Goal: Task Accomplishment & Management: Complete application form

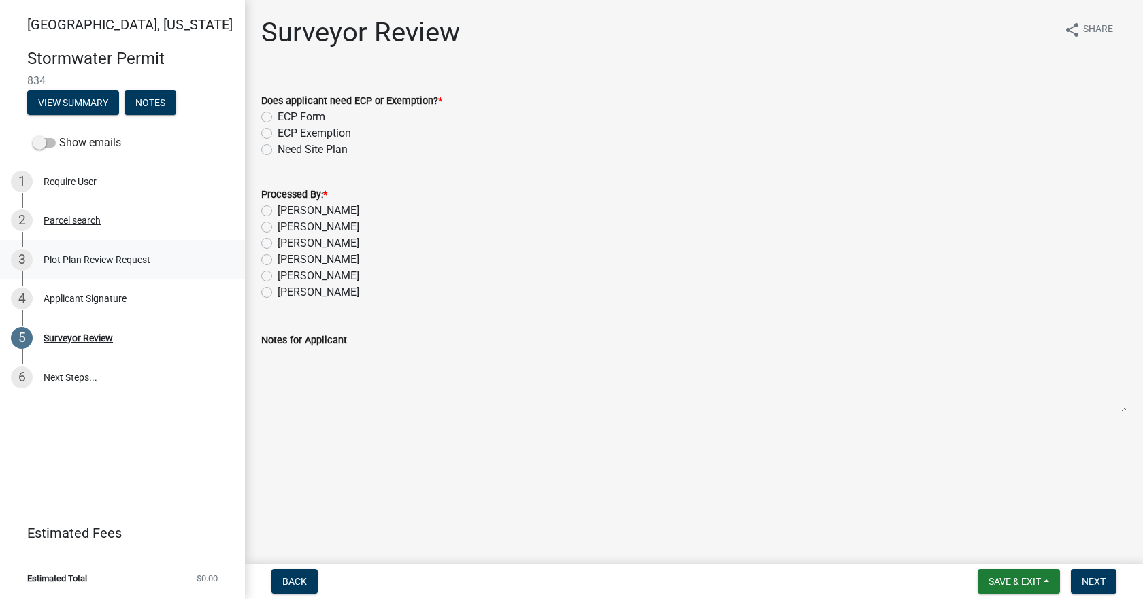
click at [123, 263] on div "Plot Plan Review Request" at bounding box center [97, 260] width 107 height 10
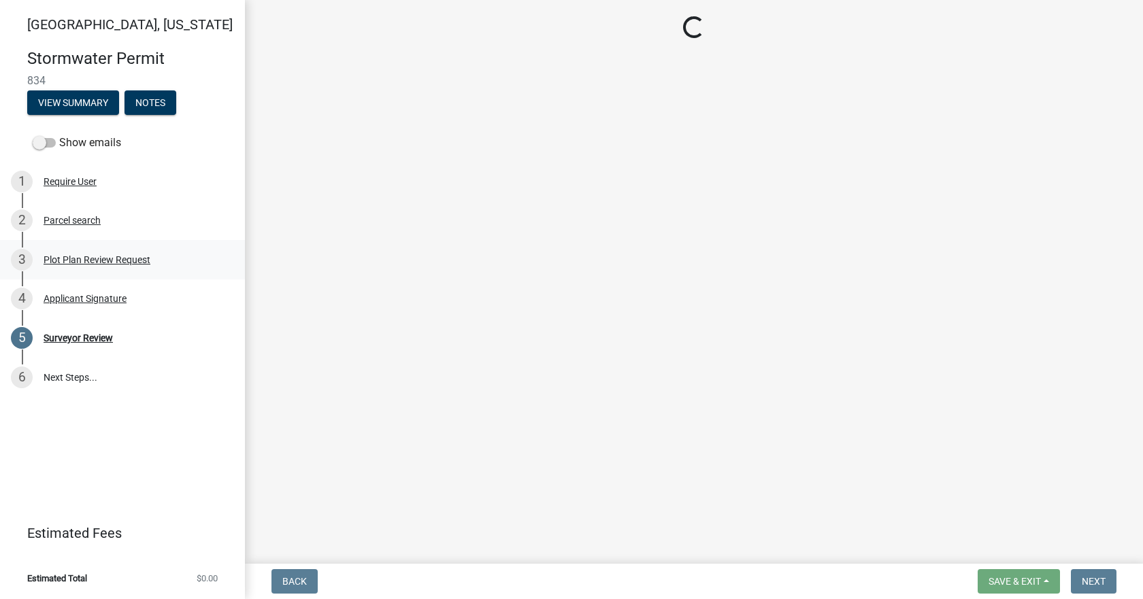
select select "b583a170-26d7-469b-a390-0aed4d149ee1"
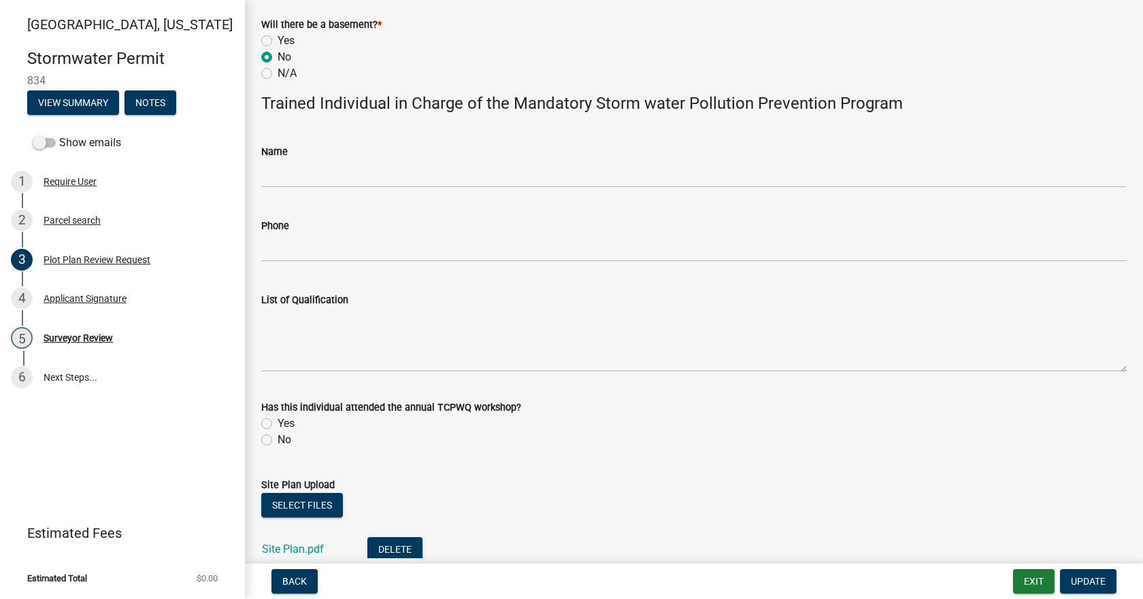
scroll to position [792, 0]
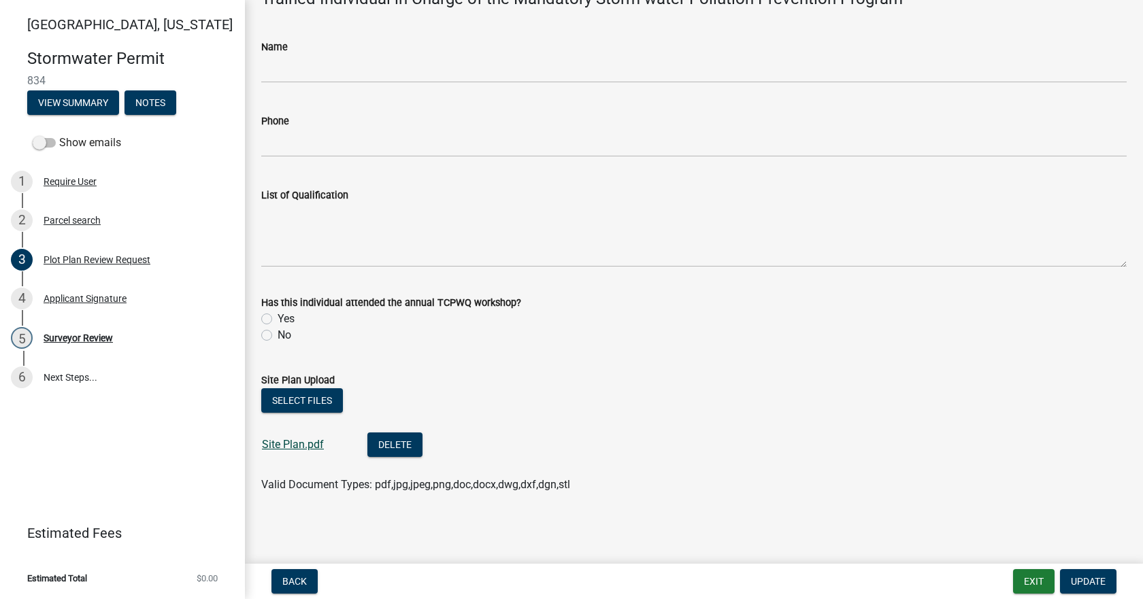
click at [310, 445] on link "Site Plan.pdf" at bounding box center [293, 444] width 62 height 13
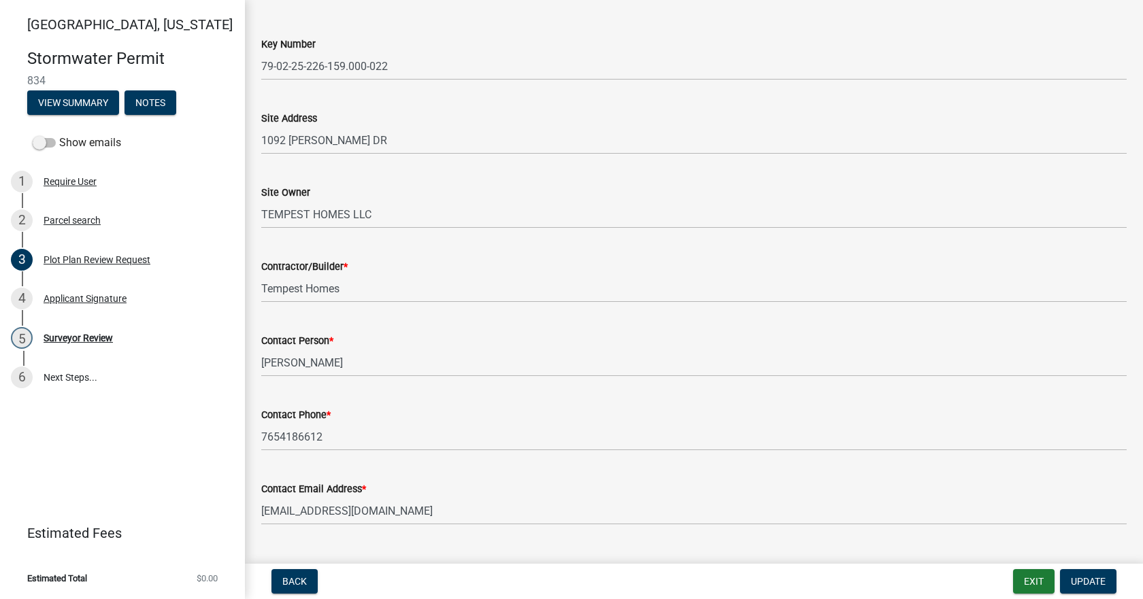
scroll to position [0, 0]
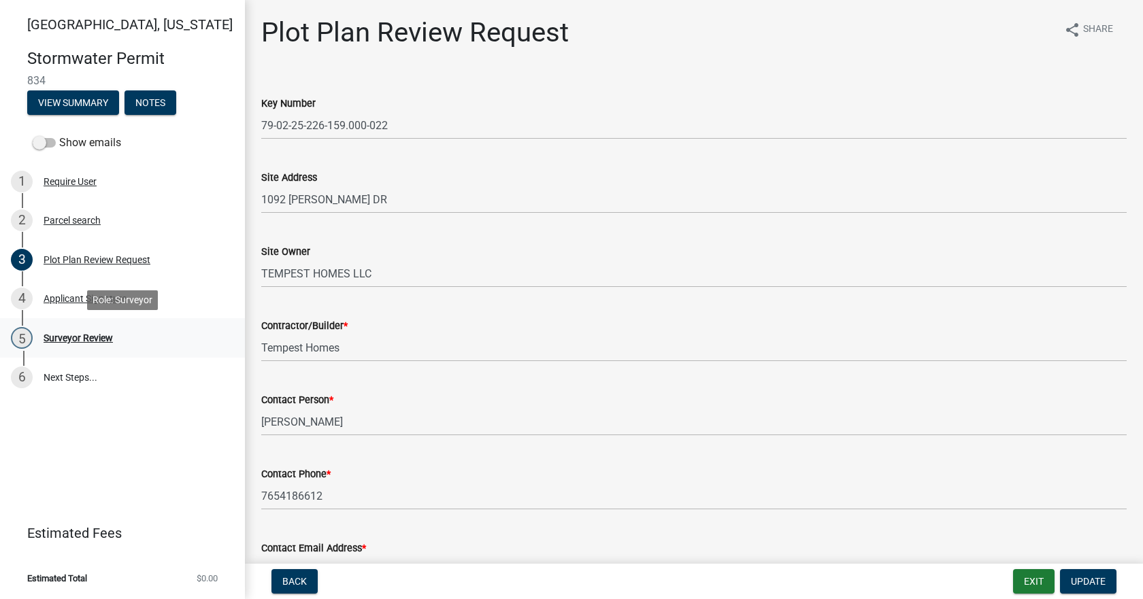
click at [69, 338] on div "Surveyor Review" at bounding box center [78, 338] width 69 height 10
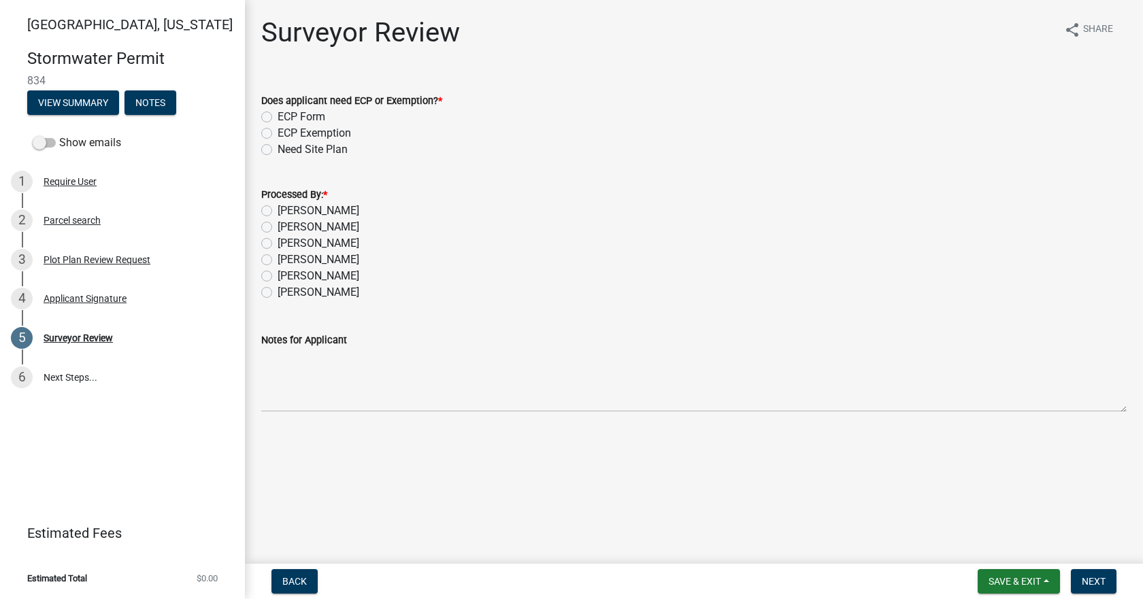
click at [271, 108] on div "Does applicant need ECP or Exemption? *" at bounding box center [694, 101] width 866 height 16
click at [272, 122] on div "ECP Form" at bounding box center [694, 117] width 866 height 16
click at [278, 114] on label "ECP Form" at bounding box center [302, 117] width 48 height 16
click at [278, 114] on input "ECP Form" at bounding box center [282, 113] width 9 height 9
radio input "true"
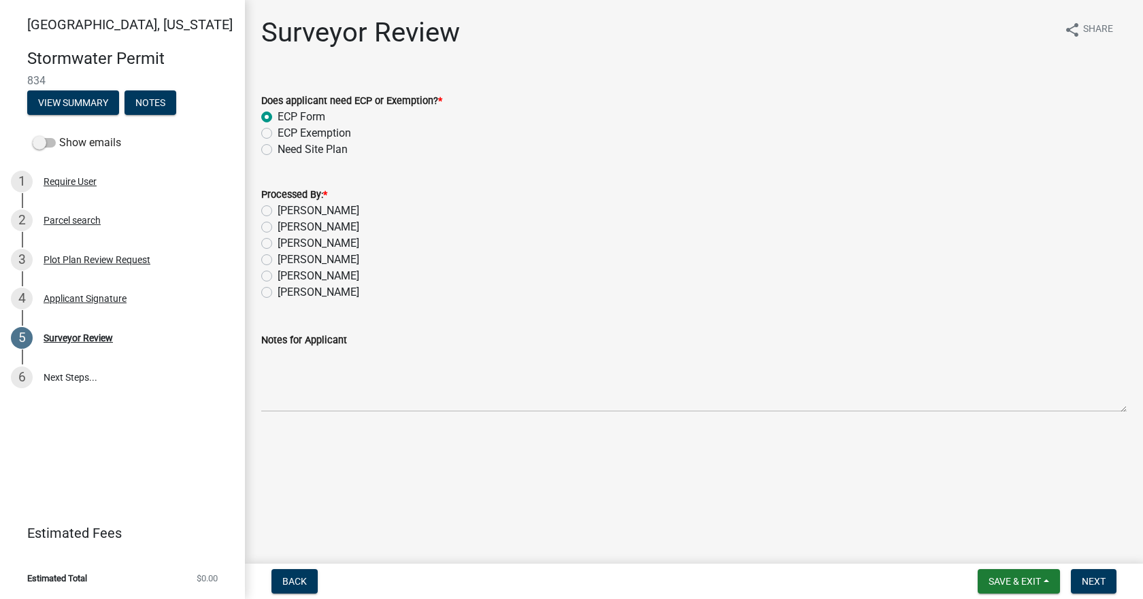
click at [278, 212] on label "[PERSON_NAME]" at bounding box center [319, 211] width 82 height 16
click at [278, 212] on input "[PERSON_NAME]" at bounding box center [282, 207] width 9 height 9
radio input "true"
click at [1090, 581] on span "Next" at bounding box center [1094, 581] width 24 height 11
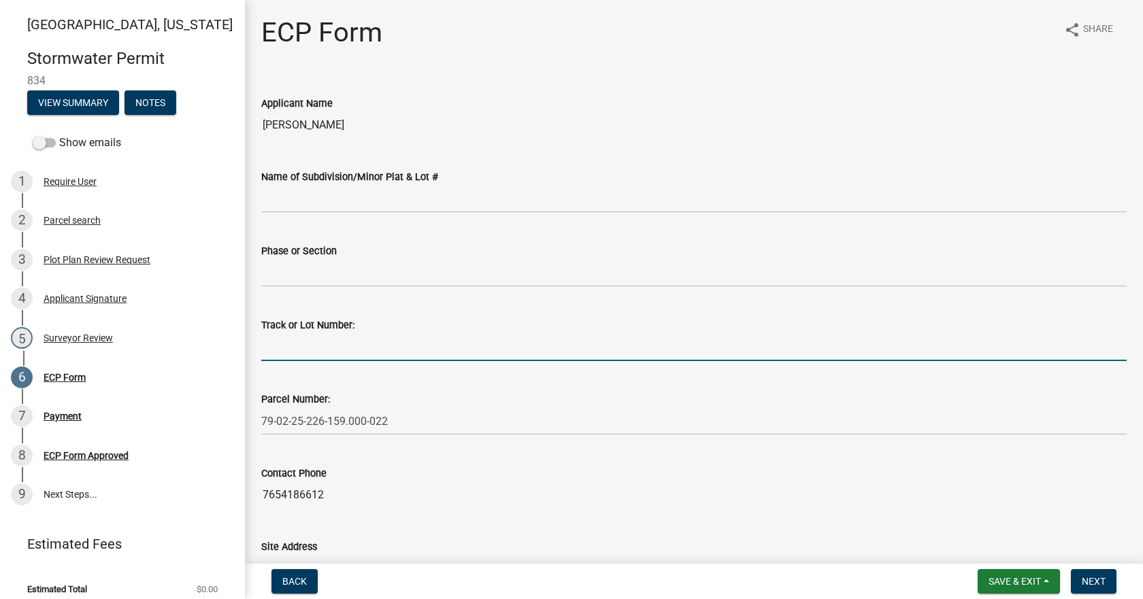
click at [346, 351] on input "Track or Lot Number:" at bounding box center [694, 347] width 866 height 28
type input "351"
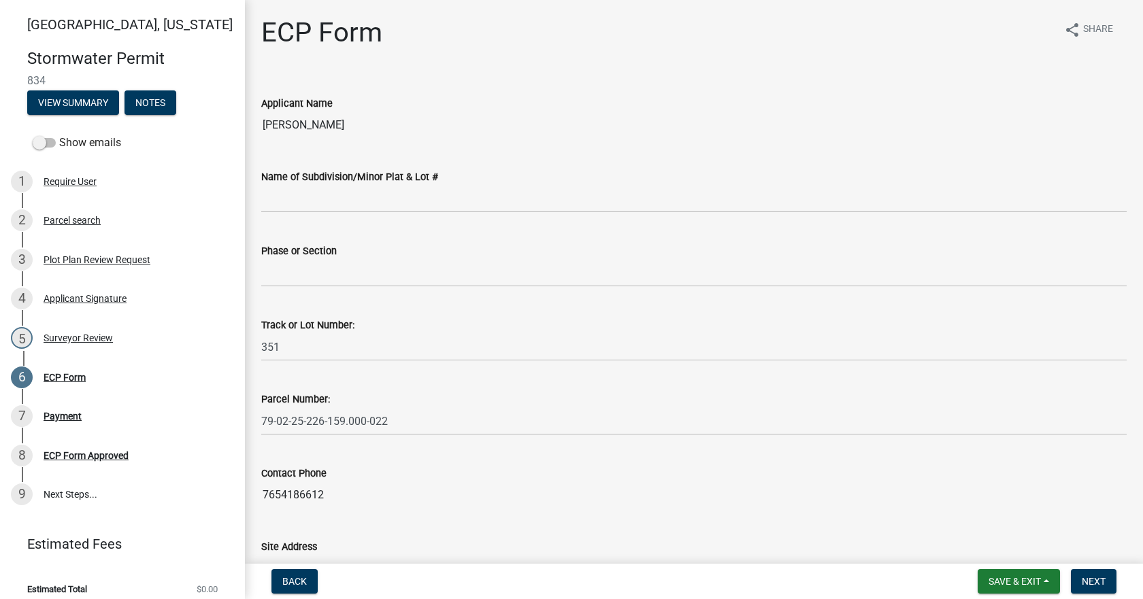
click at [383, 184] on div "Name of Subdivision/Minor Plat & Lot #" at bounding box center [694, 177] width 866 height 16
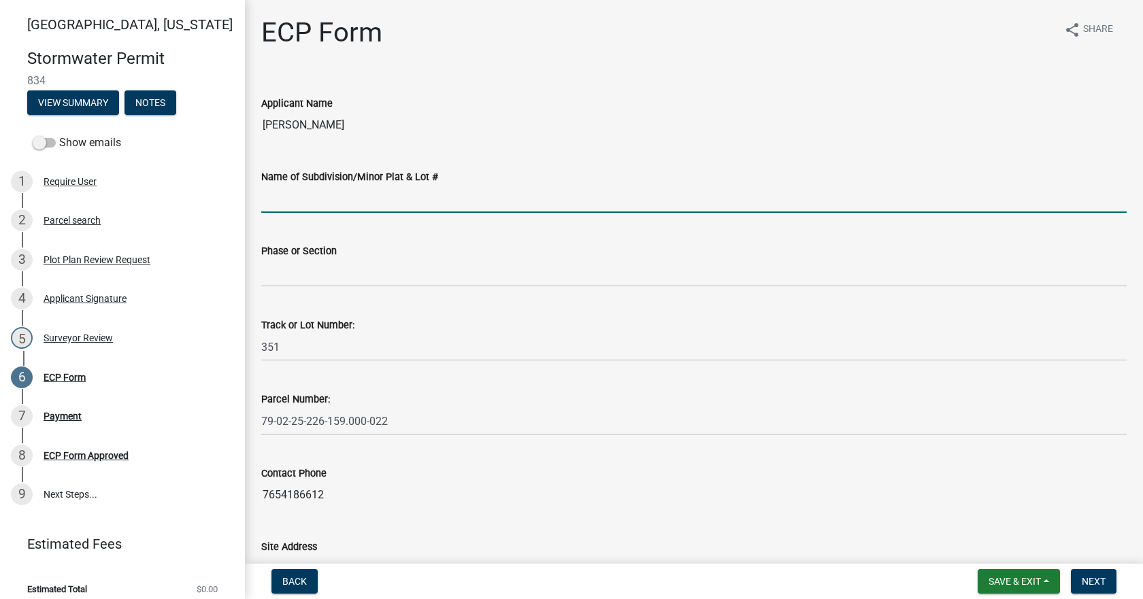
click at [364, 199] on input "Name of Subdivision/Minor Plat & Lot #" at bounding box center [694, 199] width 866 height 28
type input "Timberbrook [PERSON_NAME]"
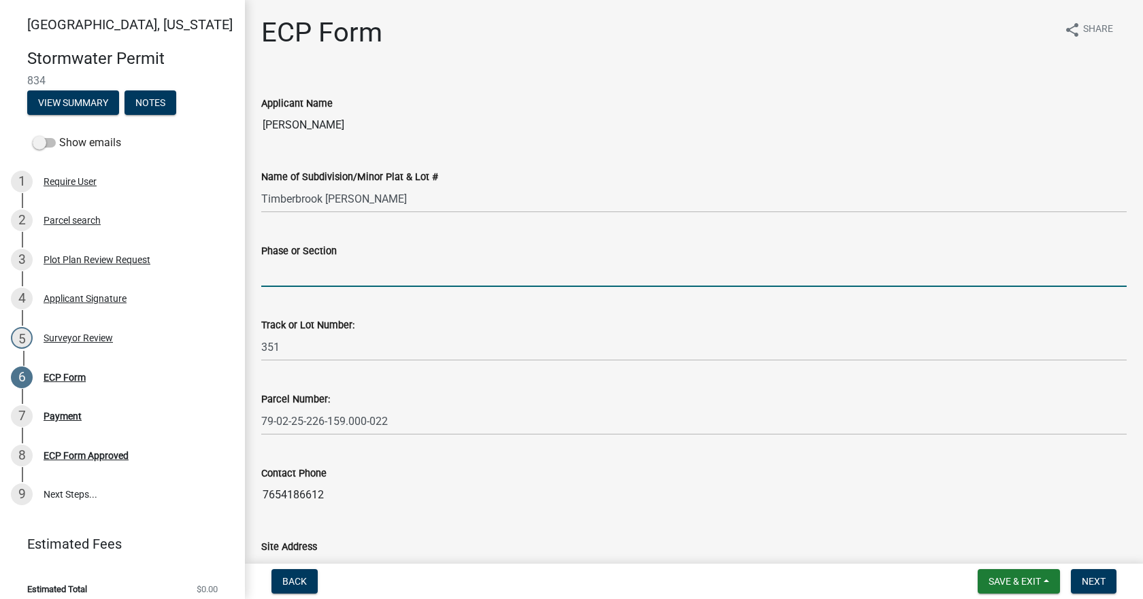
click at [367, 273] on input "Phase or Section" at bounding box center [694, 273] width 866 height 28
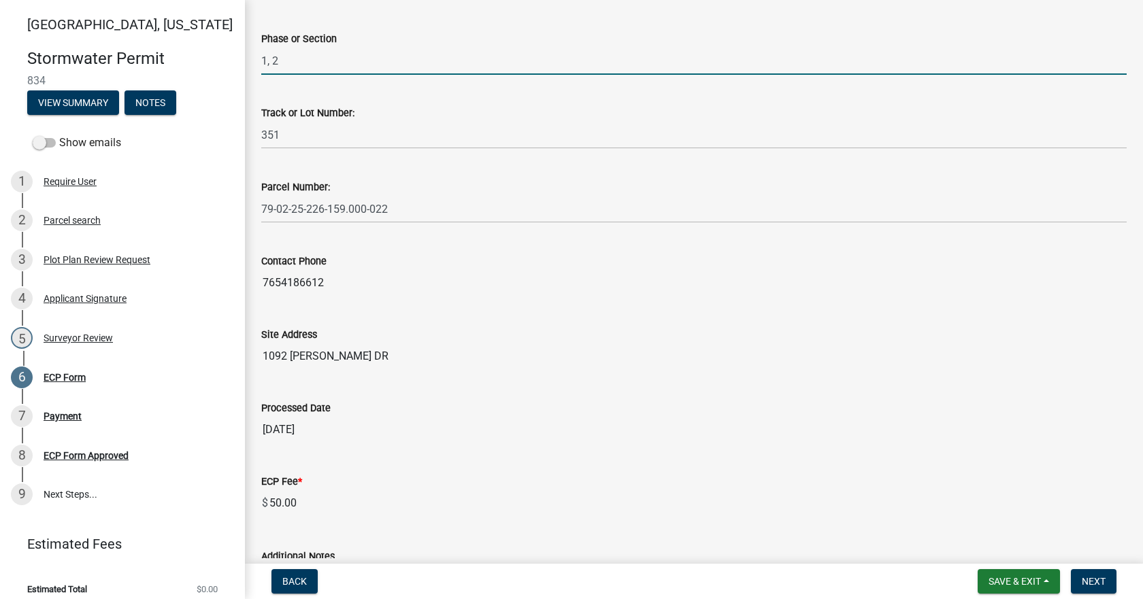
scroll to position [346, 0]
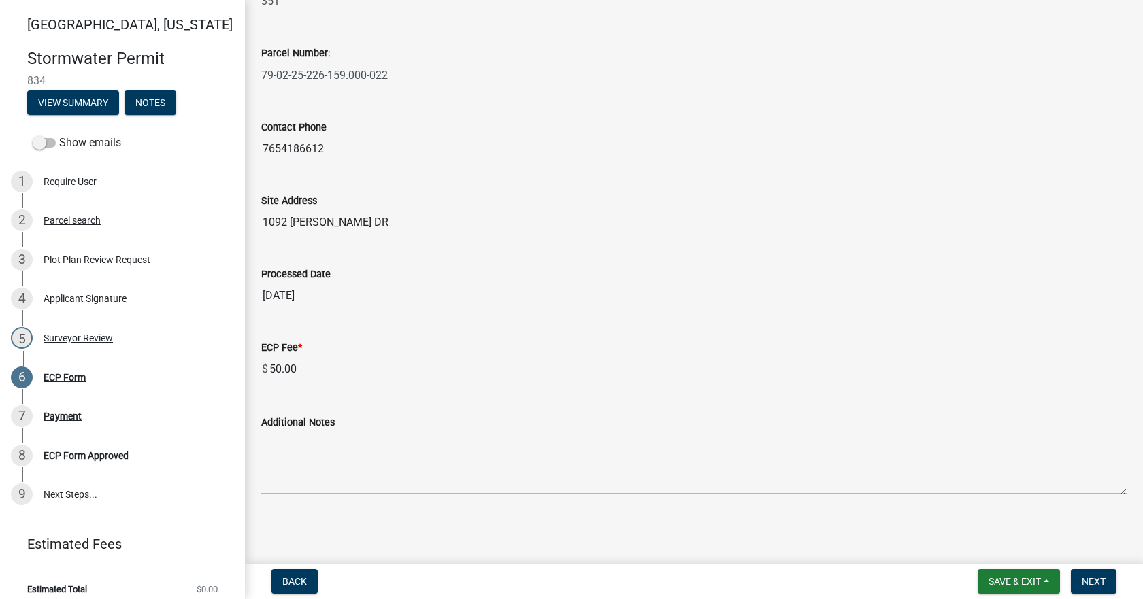
type input "1, 2"
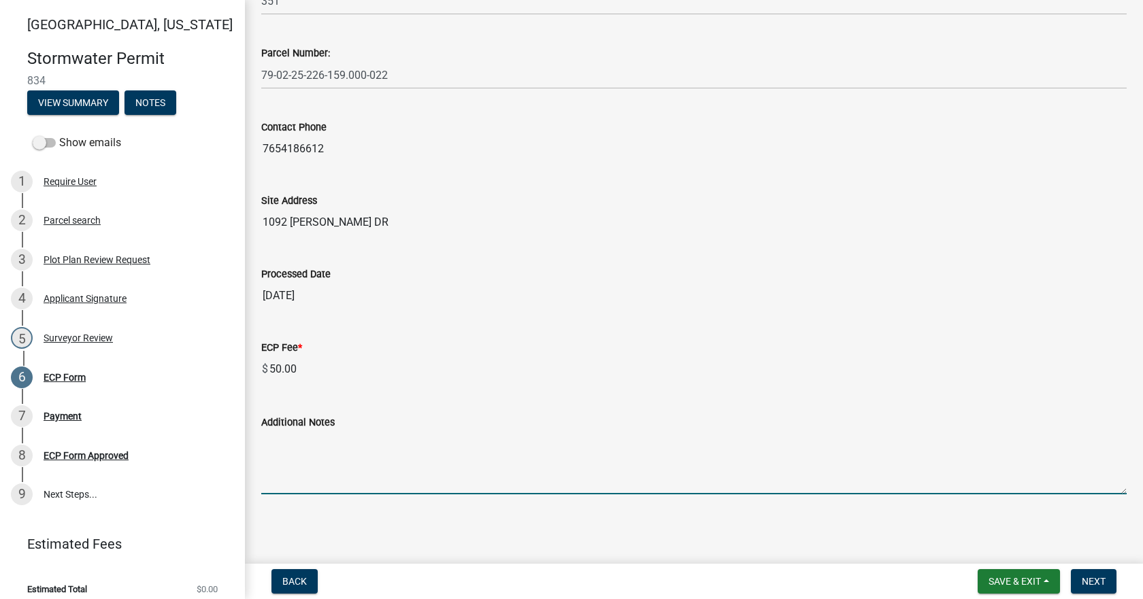
click at [568, 476] on textarea "Additional Notes" at bounding box center [694, 463] width 866 height 64
paste textarea "Install erosion control measures as shown on site plan. Keep streets clear of s…"
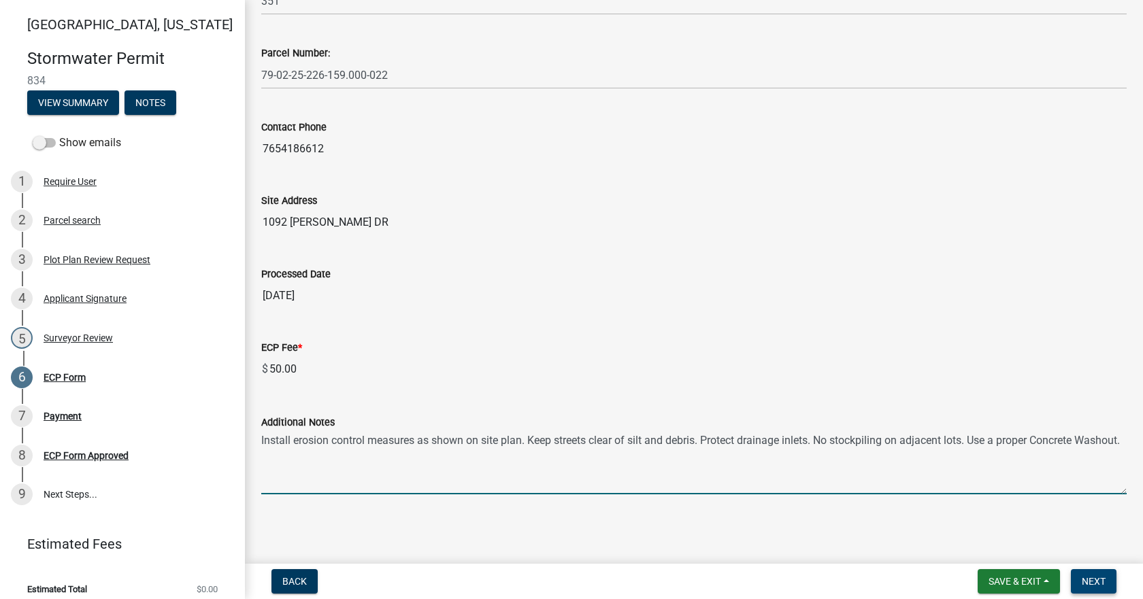
type textarea "Install erosion control measures as shown on site plan. Keep streets clear of s…"
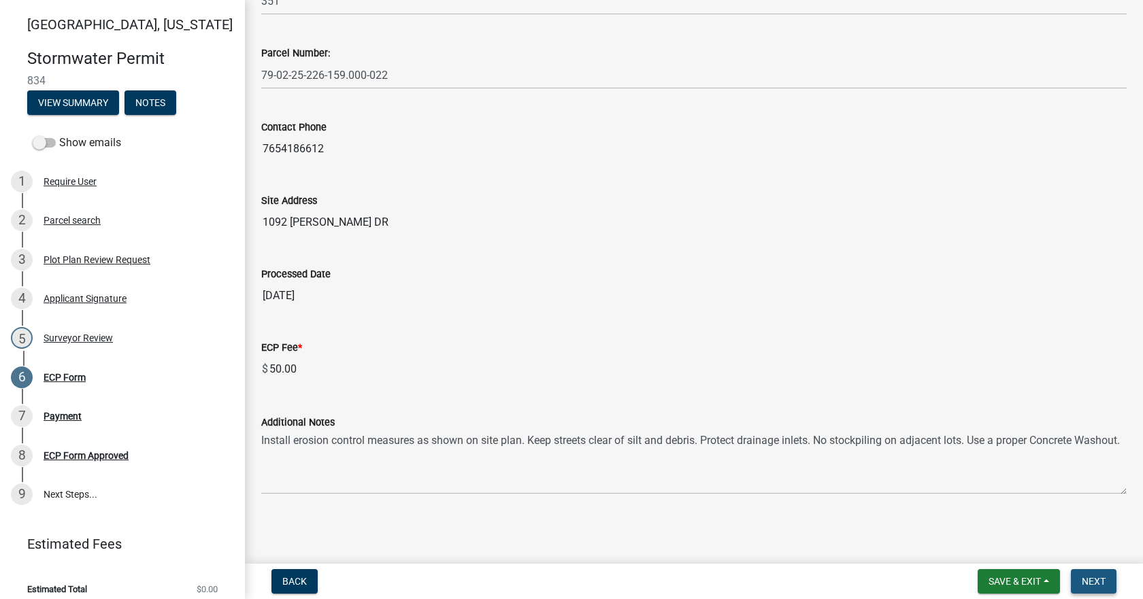
click at [1102, 572] on button "Next" at bounding box center [1094, 582] width 46 height 24
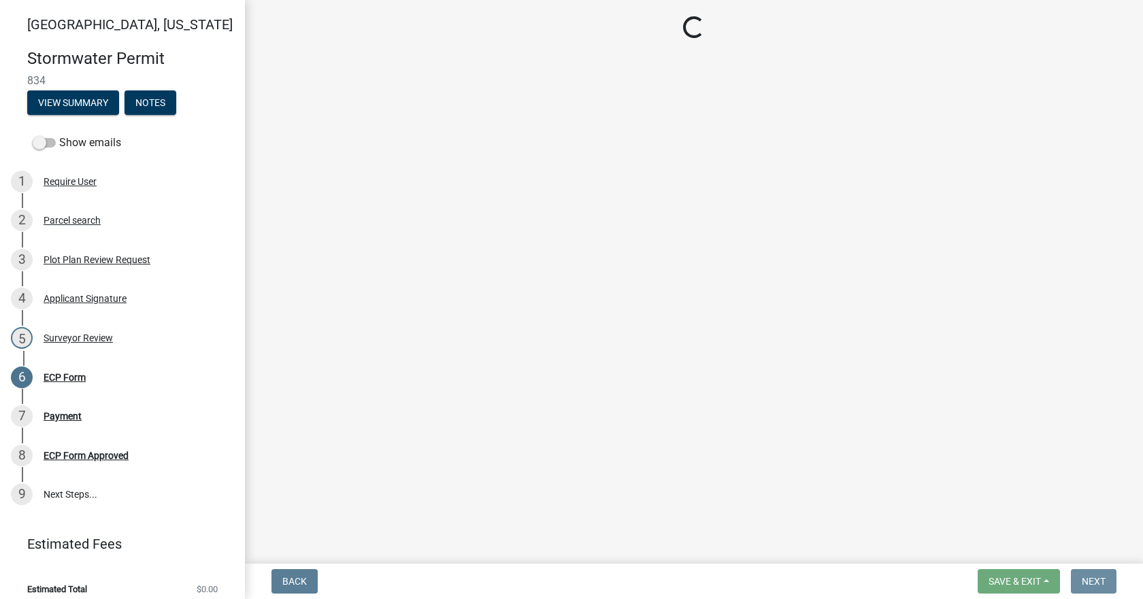
scroll to position [0, 0]
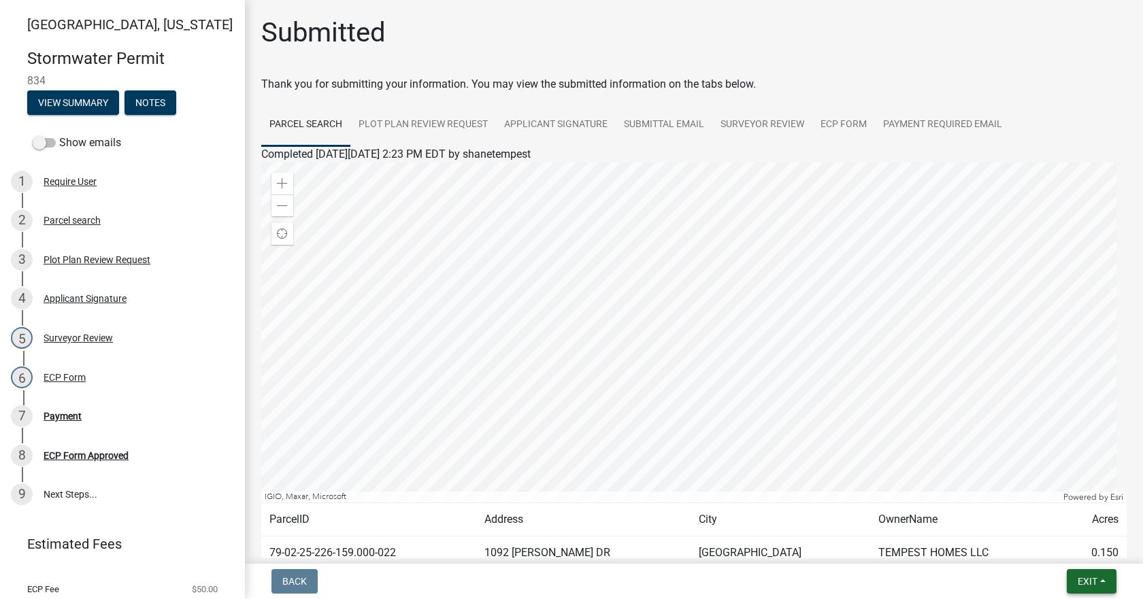
click at [1100, 582] on button "Exit" at bounding box center [1092, 582] width 50 height 24
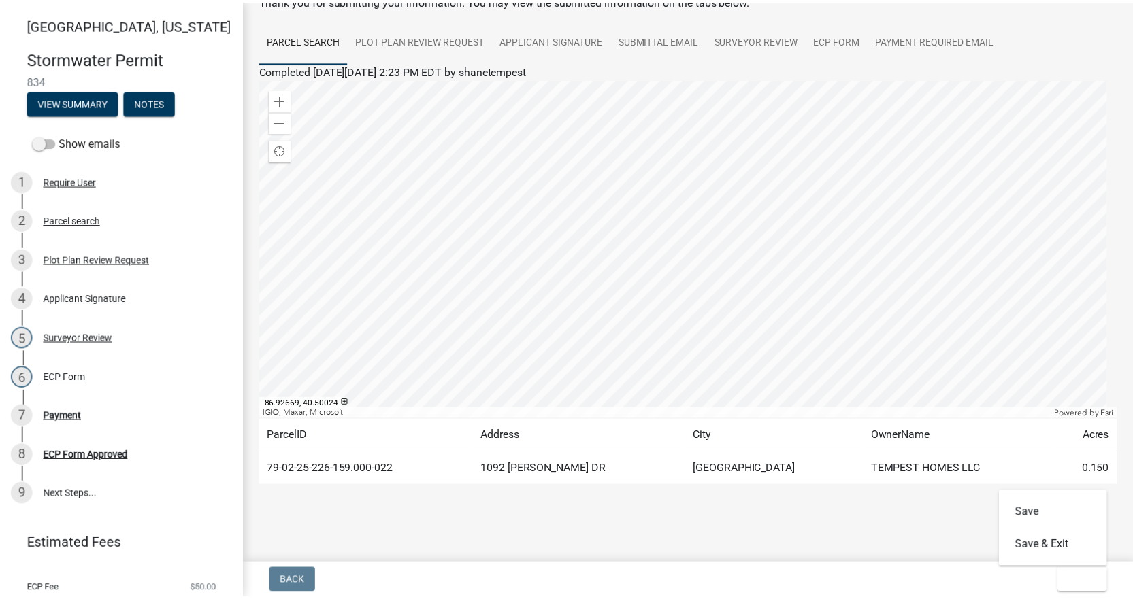
scroll to position [91, 0]
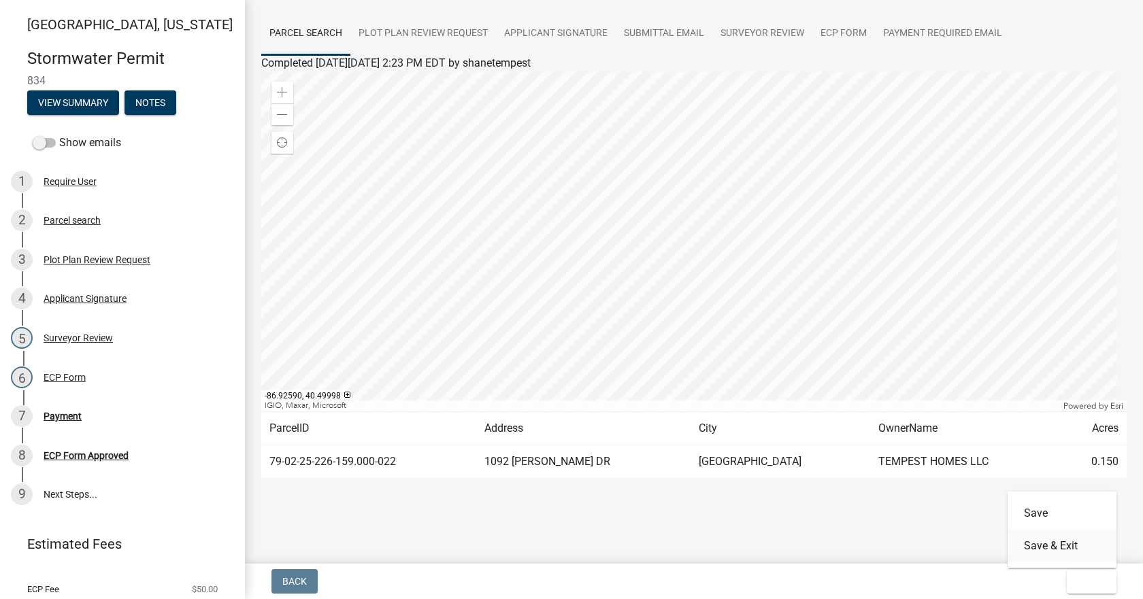
click at [1056, 551] on button "Save & Exit" at bounding box center [1062, 546] width 109 height 33
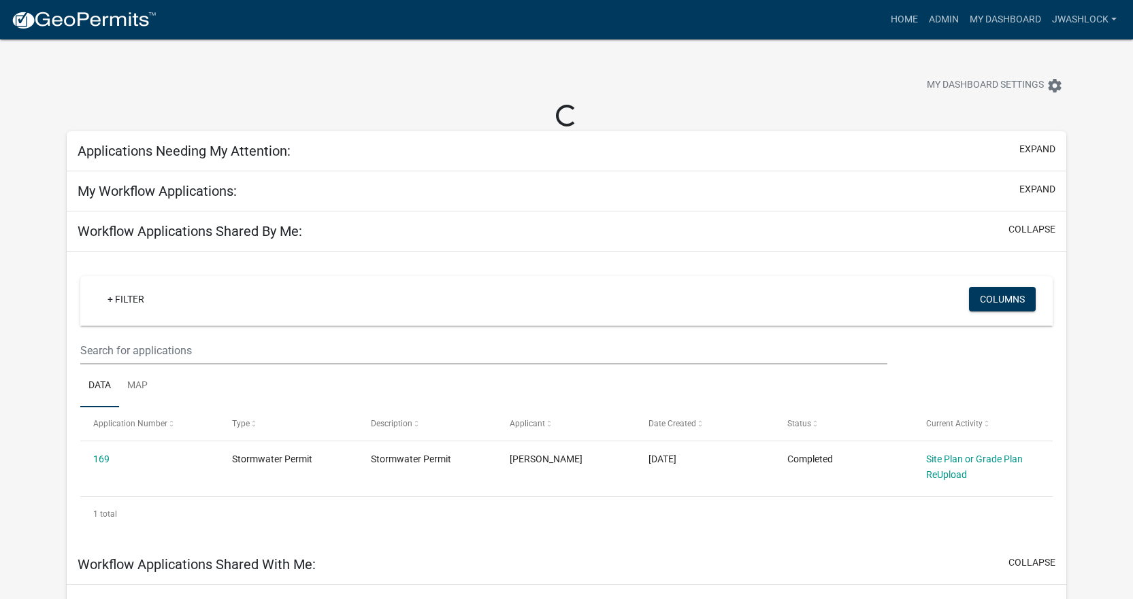
select select "3: 100"
